Goal: Task Accomplishment & Management: Complete application form

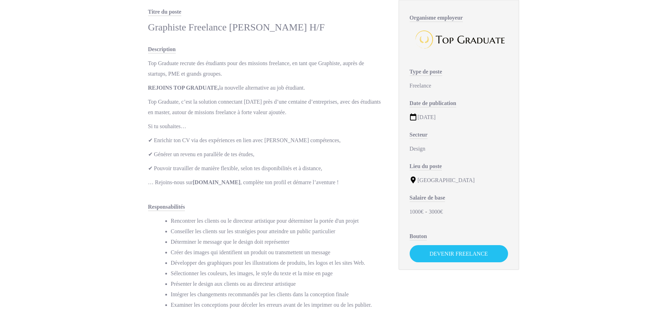
scroll to position [105, 0]
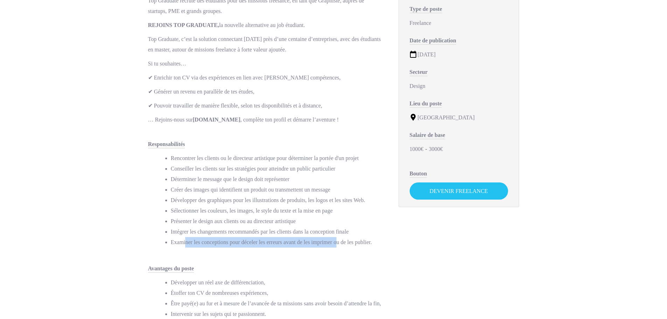
drag, startPoint x: 196, startPoint y: 240, endPoint x: 335, endPoint y: 238, distance: 139.6
click at [335, 238] on li "Examiner les conceptions pour déceler les erreurs avant de les imprimer ou de l…" at bounding box center [277, 242] width 213 height 10
click at [335, 239] on li "Examiner les conceptions pour déceler les erreurs avant de les imprimer ou de l…" at bounding box center [277, 242] width 213 height 10
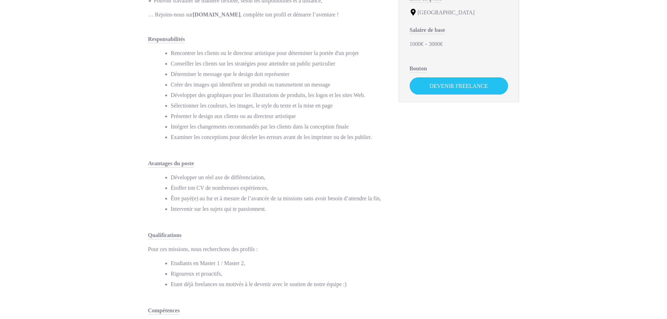
click at [346, 225] on div "Titre du poste Graphiste Freelance Junior Lyon H/F Description Top Graduate rec…" at bounding box center [266, 118] width 250 height 559
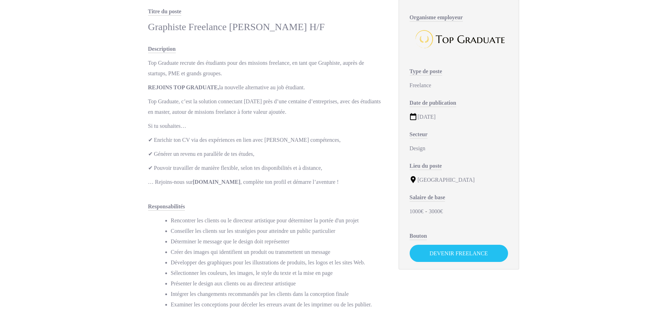
scroll to position [35, 0]
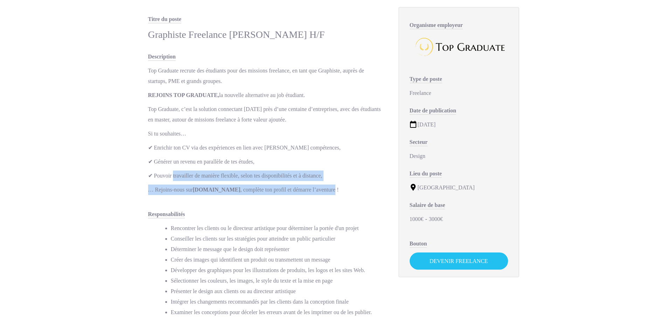
drag, startPoint x: 173, startPoint y: 173, endPoint x: 327, endPoint y: 187, distance: 154.9
click at [327, 187] on div "Top Graduate recrute des étudiants pour des missions freelance, en tant que Gra…" at bounding box center [266, 129] width 236 height 129
click at [327, 187] on p "… Rejoins-nous sur [DOMAIN_NAME] , complète ton profil et démarre l’aventure !" at bounding box center [266, 189] width 236 height 10
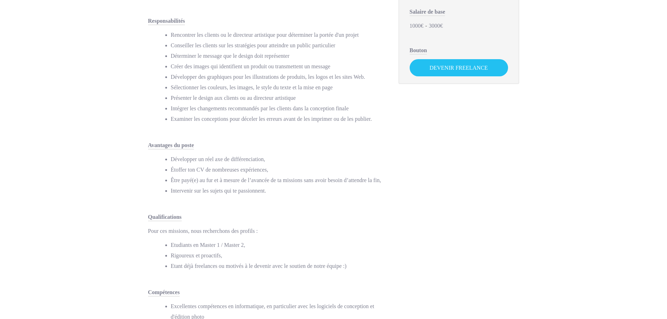
scroll to position [315, 0]
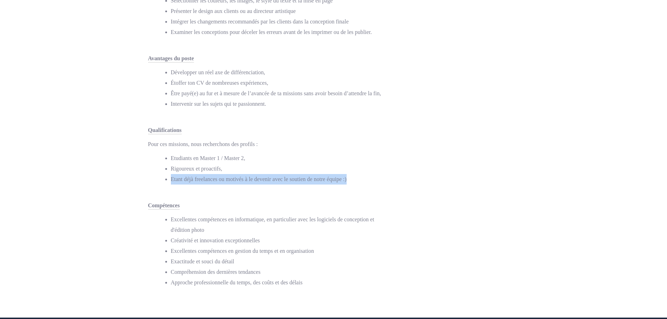
drag, startPoint x: 170, startPoint y: 178, endPoint x: 347, endPoint y: 179, distance: 177.1
click at [347, 179] on ul "Etudiants en Master 1 / Master 2, Rigoureux et proactifs, Etant déjà freelances…" at bounding box center [270, 168] width 227 height 31
click at [347, 179] on li "Etant déjà freelances ou motivés à le devenir avec le soutien de notre équipe :)" at bounding box center [277, 179] width 213 height 10
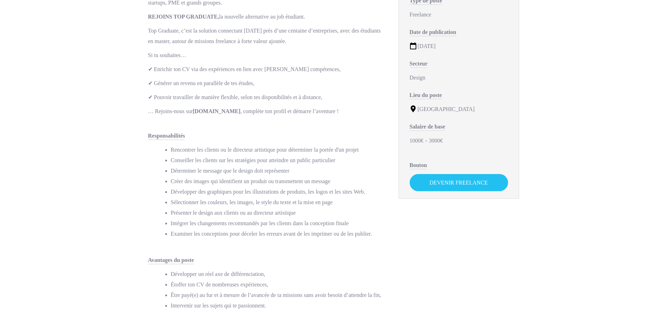
scroll to position [105, 0]
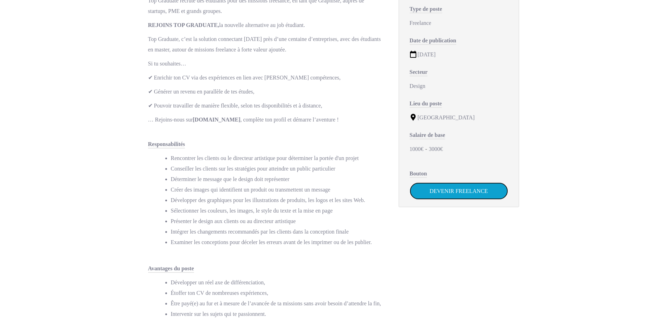
click at [473, 193] on link "Devenir Freelance" at bounding box center [458, 190] width 98 height 17
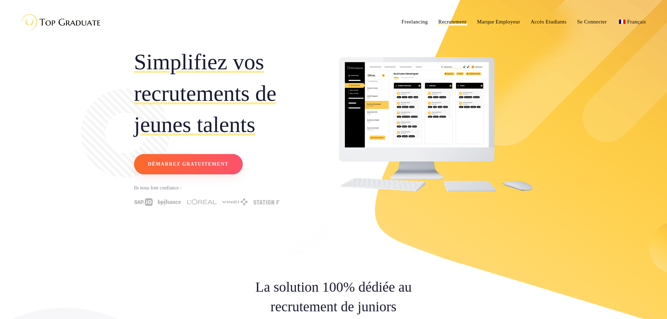
click at [214, 168] on span "Démarrez gratuitement" at bounding box center [188, 164] width 80 height 9
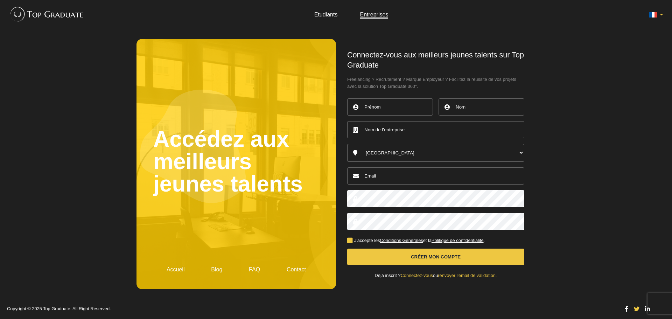
type input "commier.melanie@gmail.com"
click at [393, 103] on input "text" at bounding box center [390, 106] width 86 height 17
type input "Mélanie"
type input "Commier"
click at [423, 125] on input "text" at bounding box center [435, 129] width 177 height 17
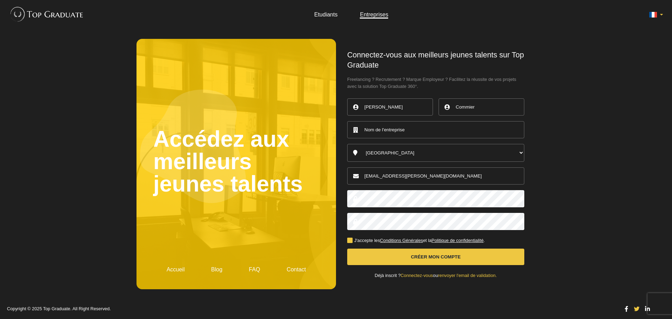
click at [351, 243] on label "J'accepte les Conditions Générales et la Politique de confidentialité ." at bounding box center [416, 240] width 138 height 5
click at [0, 0] on input "J'accepte les Conditions Générales et la Politique de confidentialité ." at bounding box center [0, 0] width 0 height 0
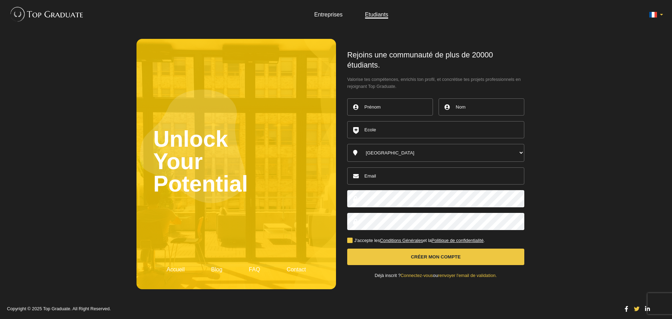
type input "[EMAIL_ADDRESS][PERSON_NAME][DOMAIN_NAME]"
click at [377, 106] on input "text" at bounding box center [390, 106] width 86 height 17
type input "Mélanie"
type input "Commier"
click at [404, 129] on input "text" at bounding box center [435, 129] width 177 height 17
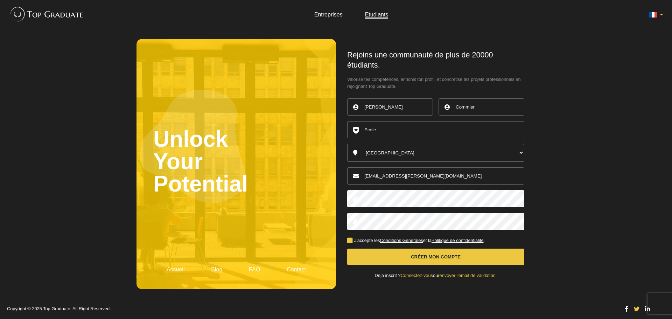
click at [324, 199] on main "Unlock Your Potential Accueil Blog FAQ Contact Rejoins une communauté de plus d…" at bounding box center [335, 164] width 399 height 270
click at [578, 191] on body "Entreprises Etudiants Unlock Your Potential Accueil Blog FAQ Contact Mélanie" at bounding box center [336, 159] width 672 height 319
